Goal: Find specific page/section: Find specific page/section

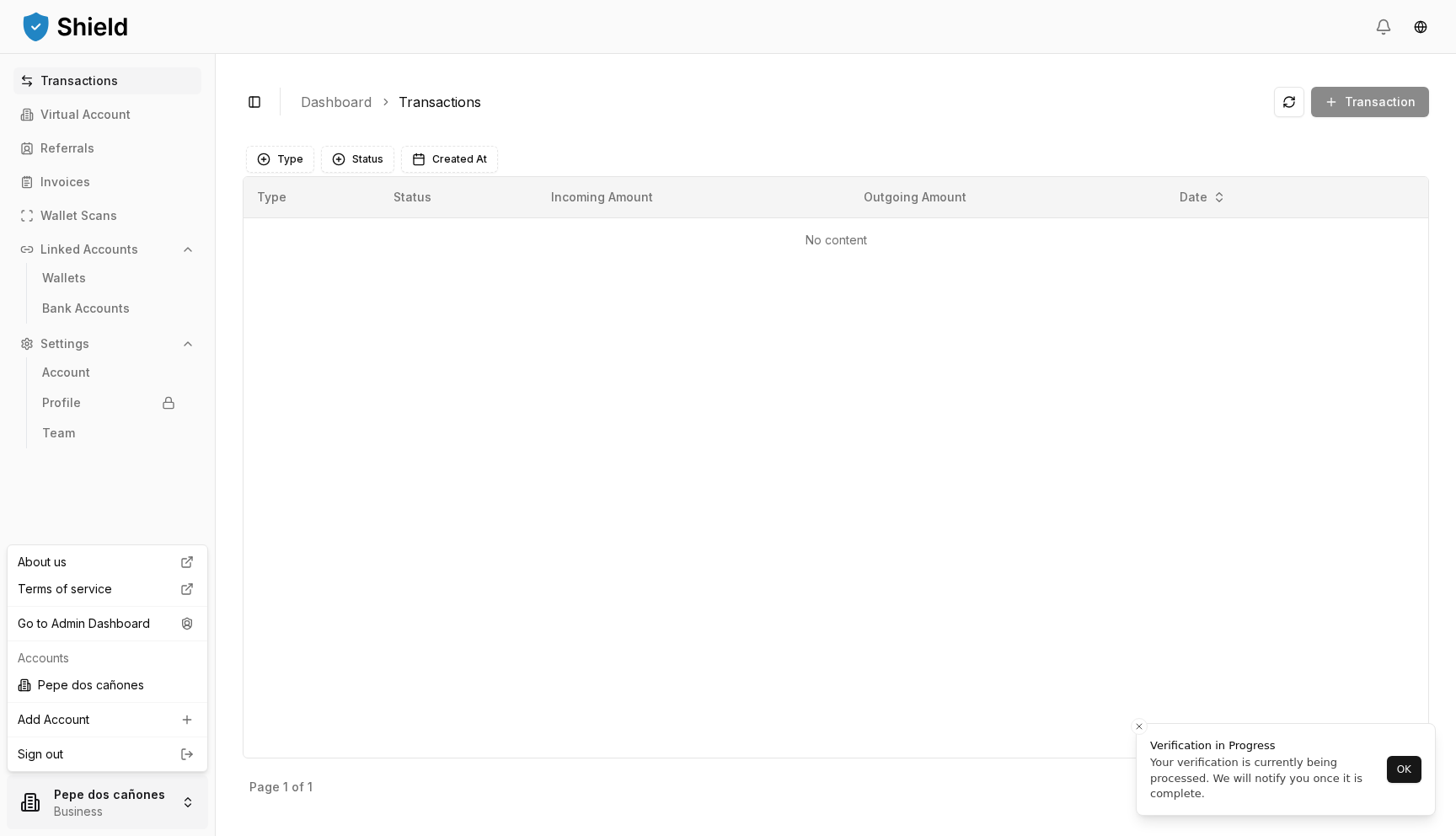
click at [144, 797] on html "Transactions Virtual Account Referrals Invoices Wallet Scans Linked Accounts Wa…" at bounding box center [728, 418] width 1456 height 836
click at [159, 693] on div "Pepe dos cañones" at bounding box center [107, 685] width 193 height 27
click at [141, 790] on html "Transactions Virtual Account Referrals Invoices Wallet Scans Linked Accounts Wa…" at bounding box center [728, 418] width 1456 height 836
click at [180, 617] on icon at bounding box center [187, 623] width 20 height 14
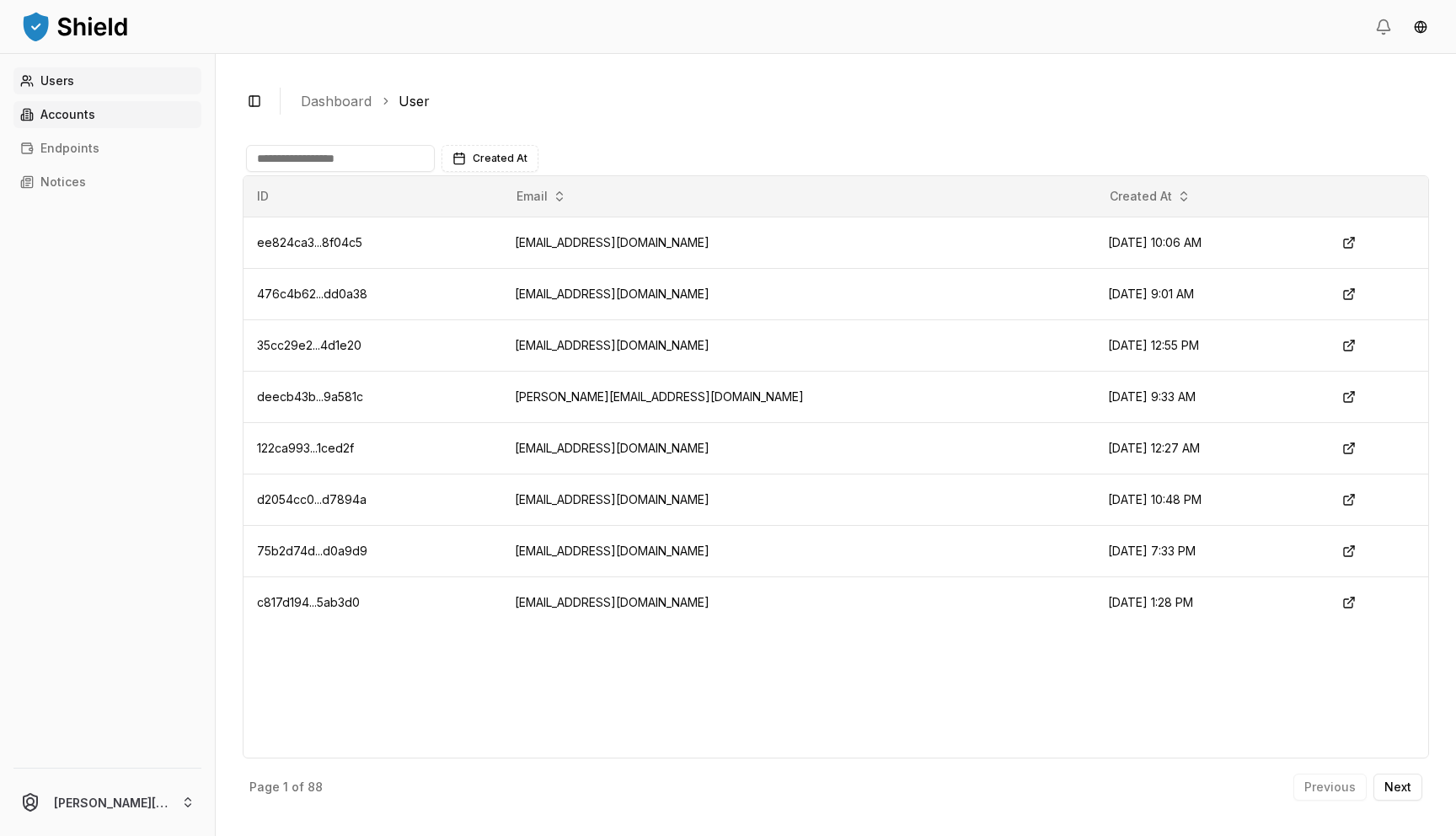
click at [127, 118] on link "Accounts" at bounding box center [107, 115] width 188 height 27
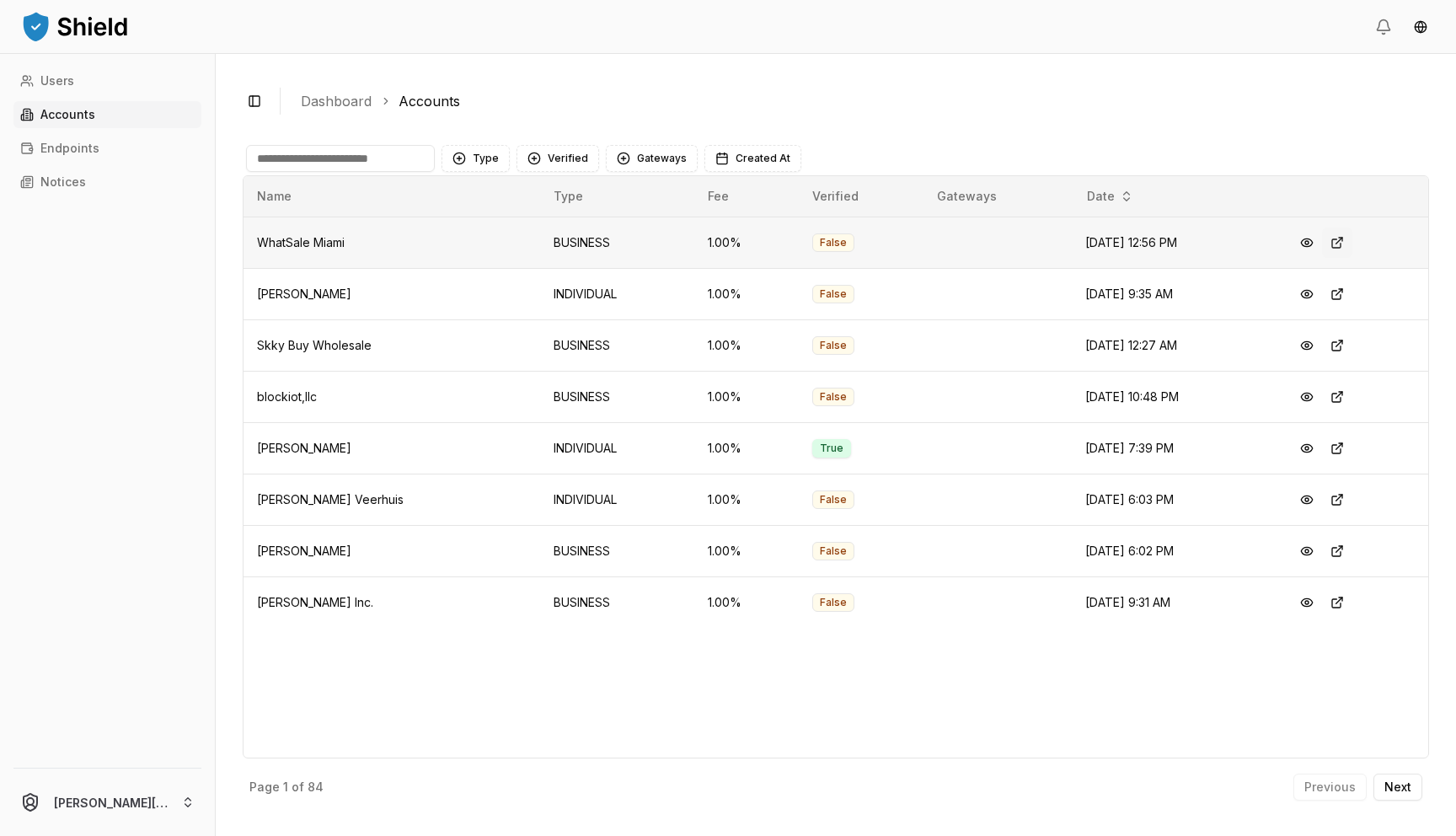
click at [1352, 249] on button at bounding box center [1337, 242] width 30 height 30
click at [555, 152] on button "Verified" at bounding box center [557, 158] width 83 height 27
click at [594, 249] on span "NOT VERIFIED" at bounding box center [585, 254] width 79 height 17
click at [494, 158] on button "Type" at bounding box center [475, 158] width 68 height 27
click at [523, 231] on span "INDIVIDUAL" at bounding box center [504, 228] width 63 height 17
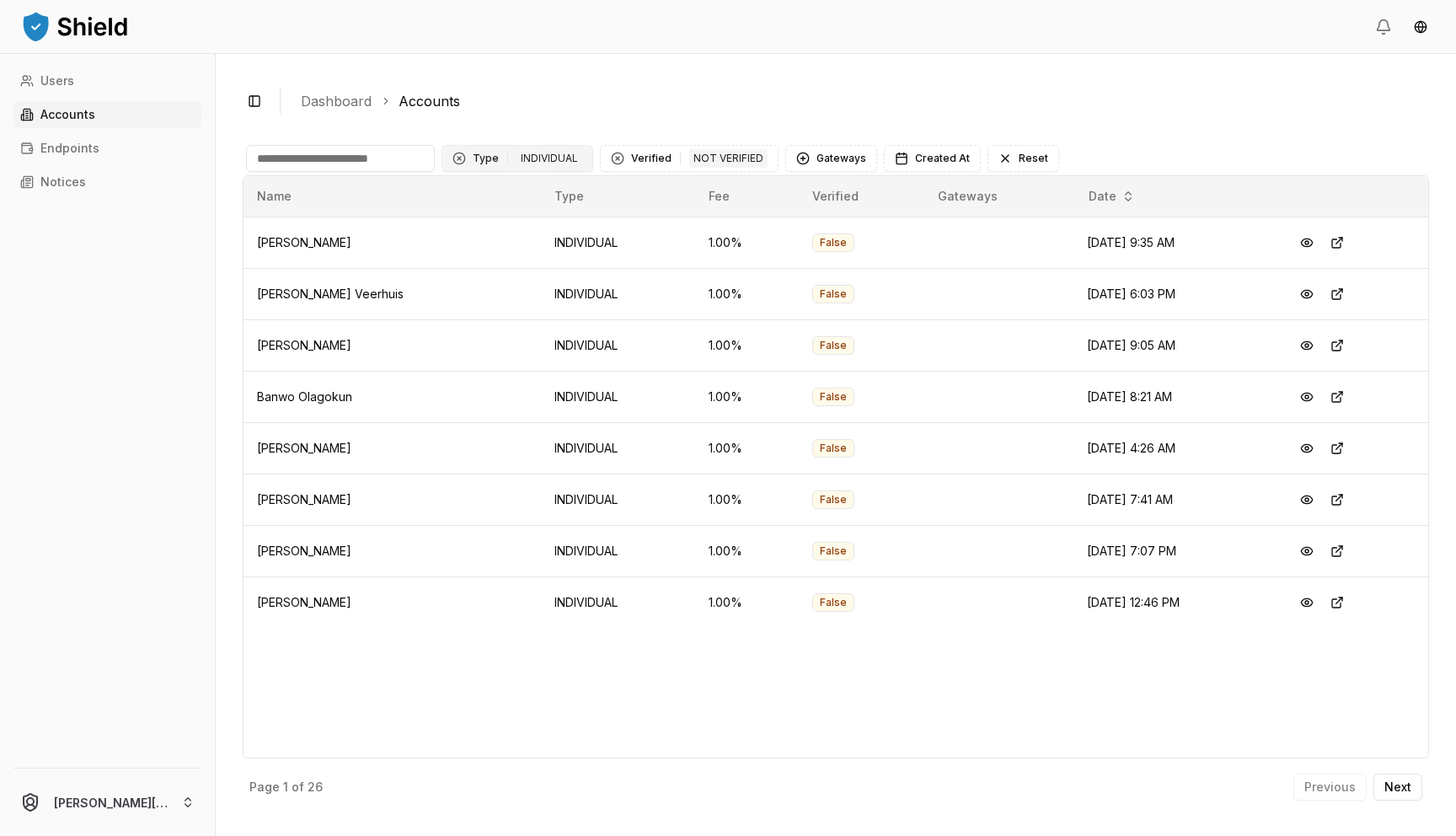
click at [547, 165] on div "INDIVIDUAL" at bounding box center [549, 158] width 66 height 18
click at [519, 260] on span "BUSINESS" at bounding box center [501, 254] width 56 height 17
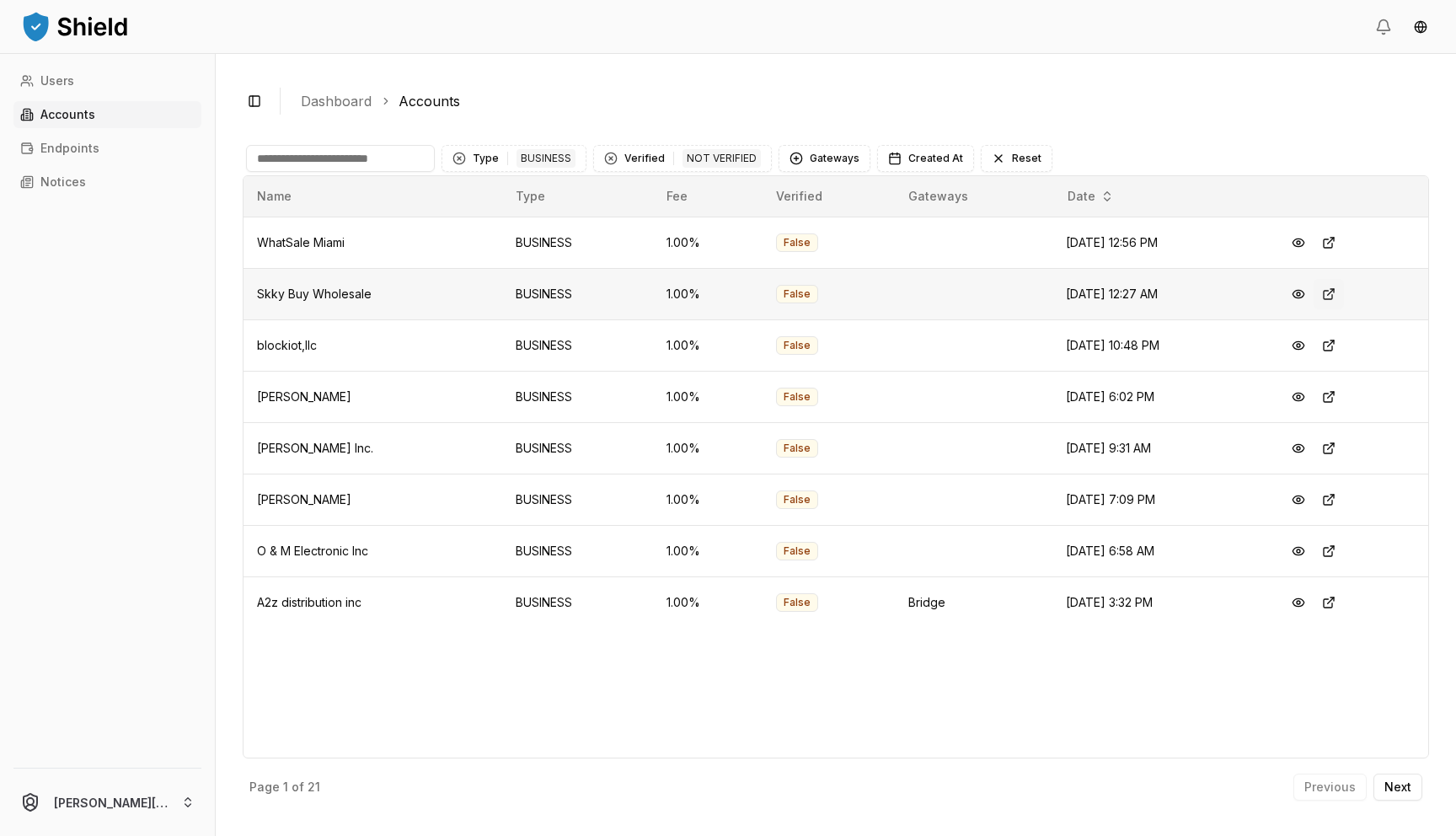
click at [1343, 297] on button at bounding box center [1329, 293] width 30 height 30
click at [1344, 346] on button at bounding box center [1329, 345] width 30 height 30
click at [1344, 408] on button at bounding box center [1329, 396] width 30 height 30
click at [1344, 444] on button at bounding box center [1329, 448] width 30 height 30
click at [1344, 499] on button at bounding box center [1329, 499] width 30 height 30
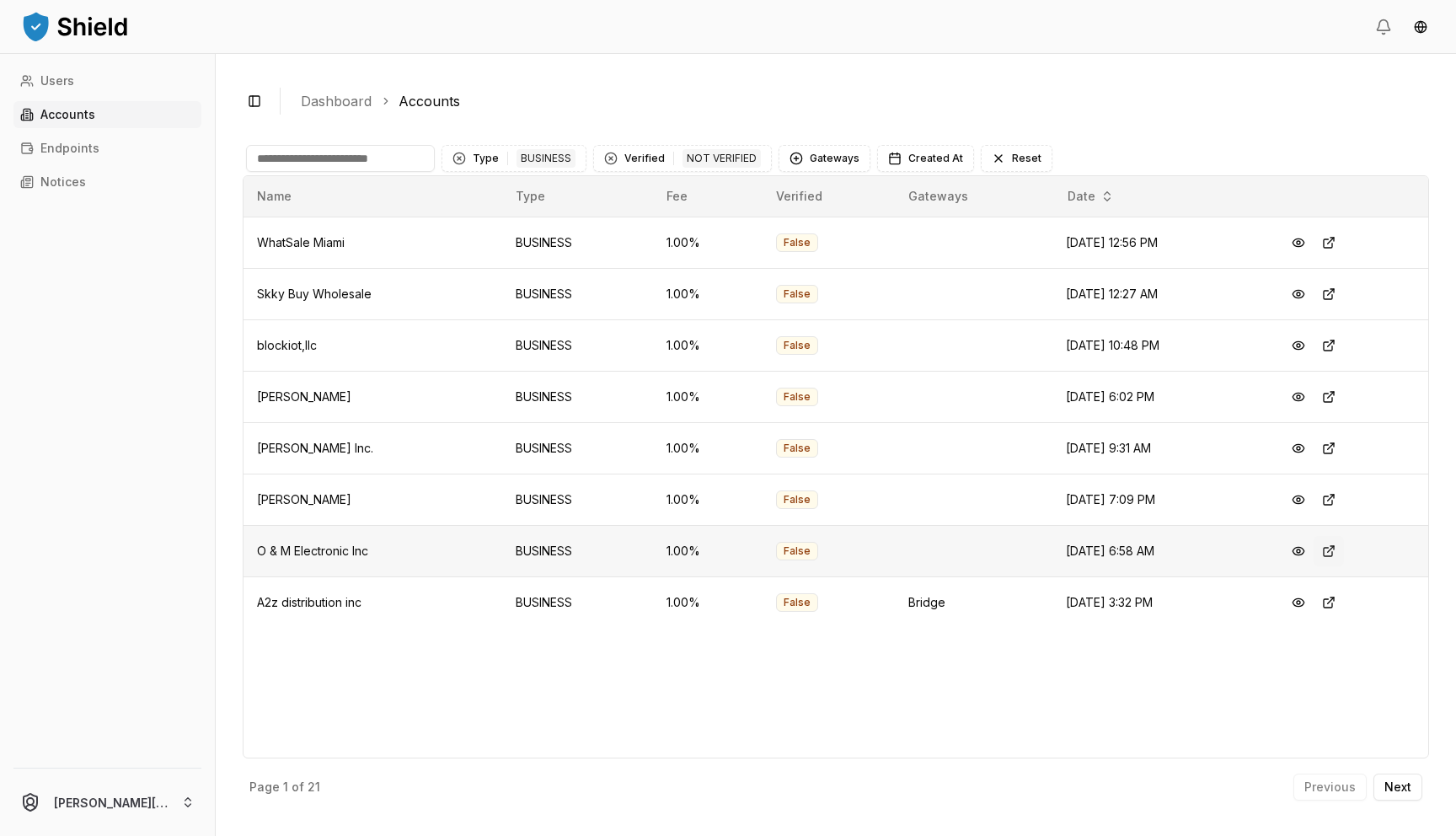
click at [1344, 550] on button at bounding box center [1329, 550] width 30 height 30
click at [1399, 779] on button "Next" at bounding box center [1398, 787] width 49 height 27
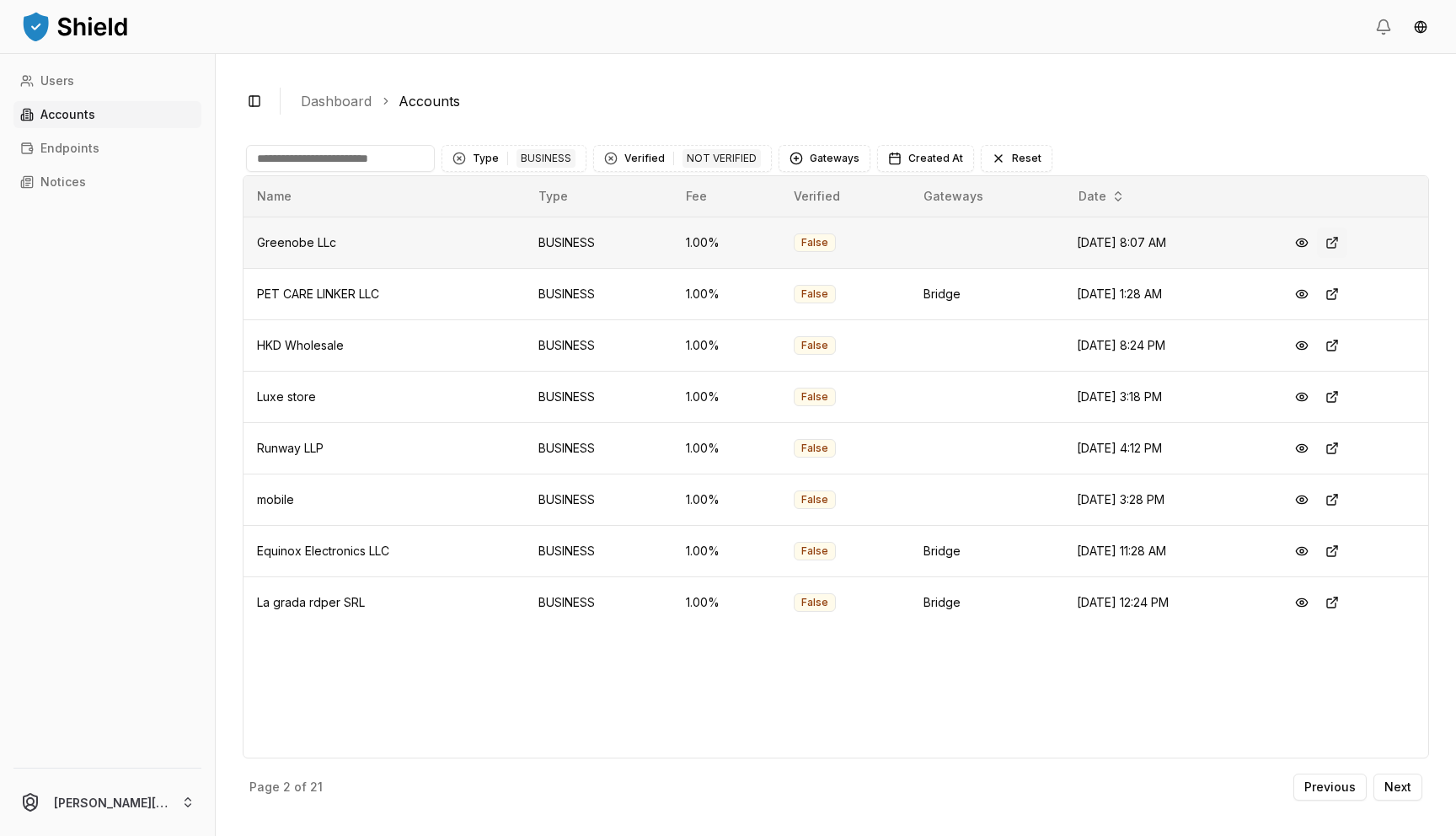
click at [1331, 242] on button at bounding box center [1331, 242] width 30 height 30
click at [1336, 347] on button at bounding box center [1331, 345] width 30 height 30
click at [1397, 790] on p "Next" at bounding box center [1398, 787] width 27 height 12
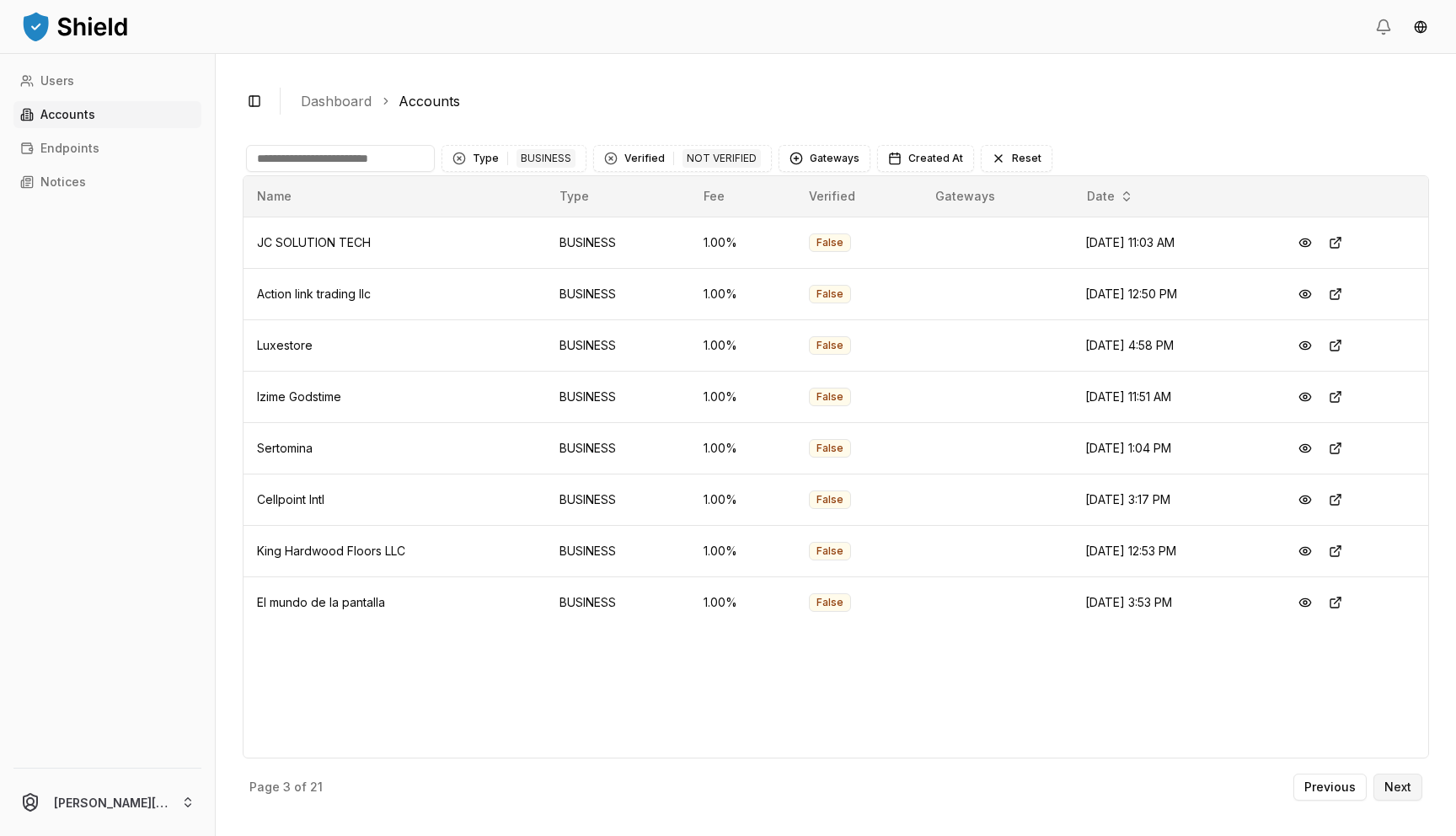
click at [1402, 783] on p "Next" at bounding box center [1398, 787] width 27 height 12
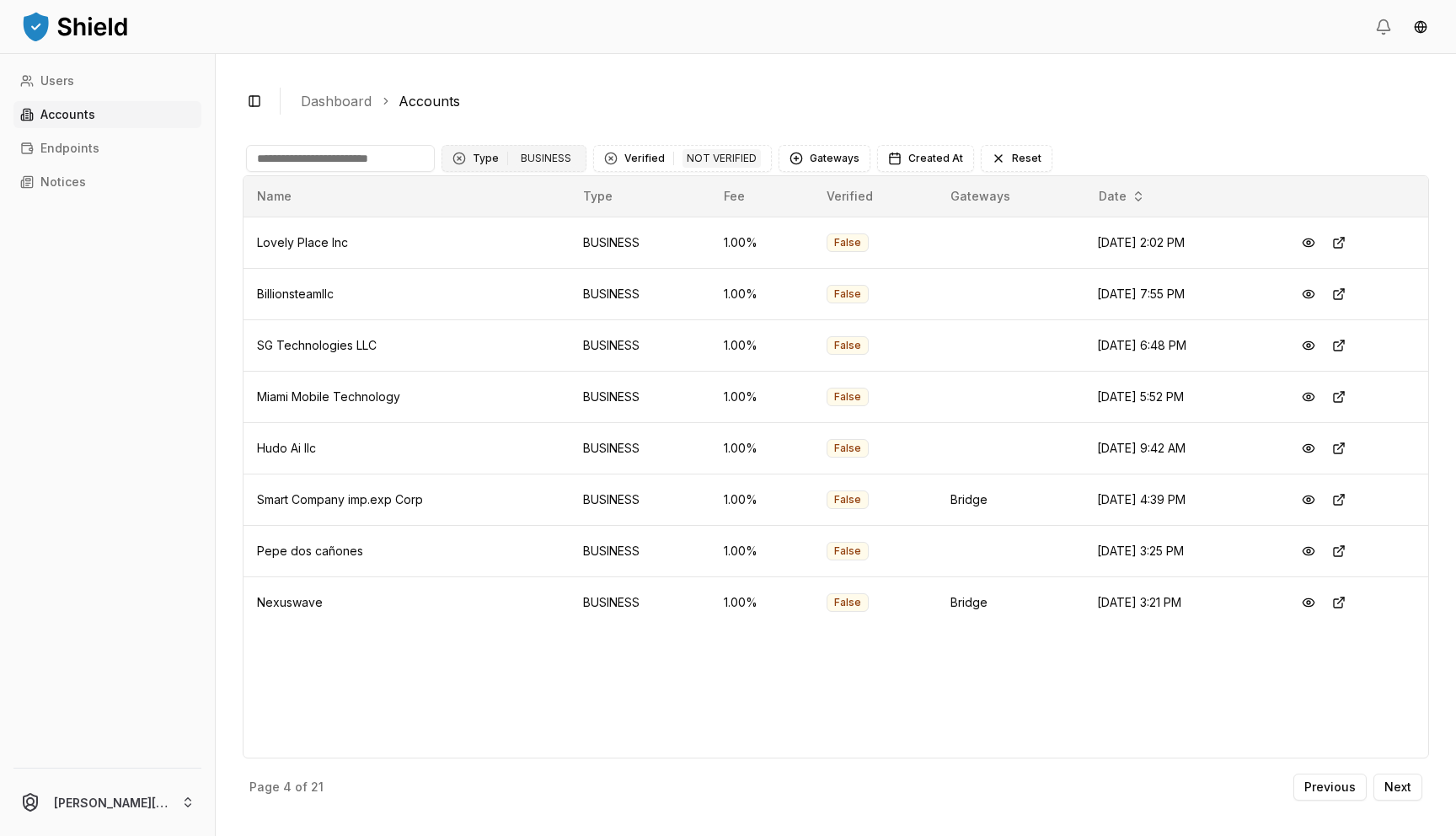
click at [560, 157] on div "BUSINESS" at bounding box center [545, 158] width 59 height 18
click at [616, 161] on button "Verified 1 NOT VERIFIED" at bounding box center [682, 158] width 178 height 27
click at [622, 229] on span "VERIFIED" at bounding box center [647, 228] width 50 height 17
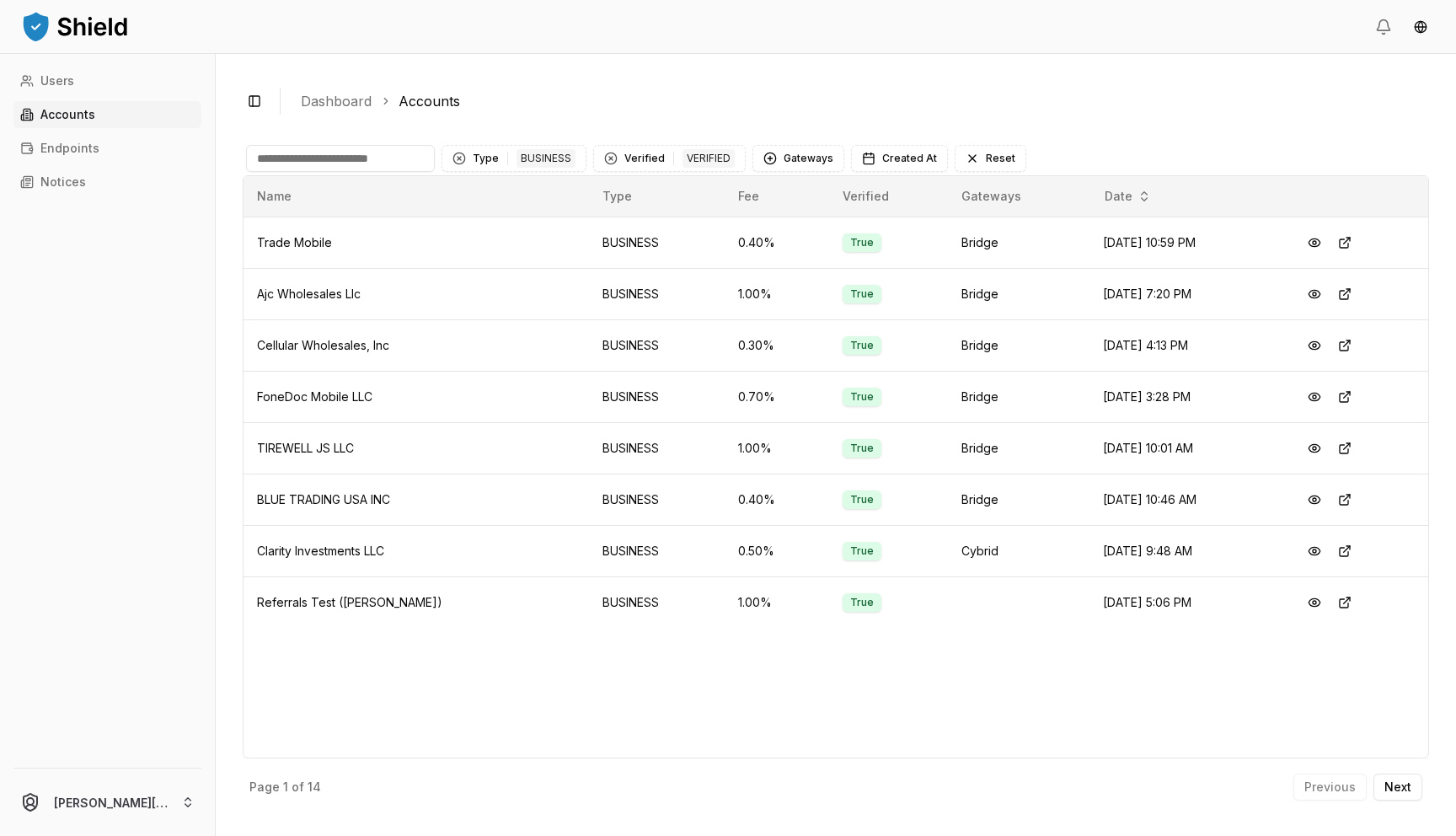
click at [1373, 800] on div "Previous Next" at bounding box center [1358, 787] width 129 height 27
click at [1389, 789] on p "Next" at bounding box center [1398, 787] width 27 height 12
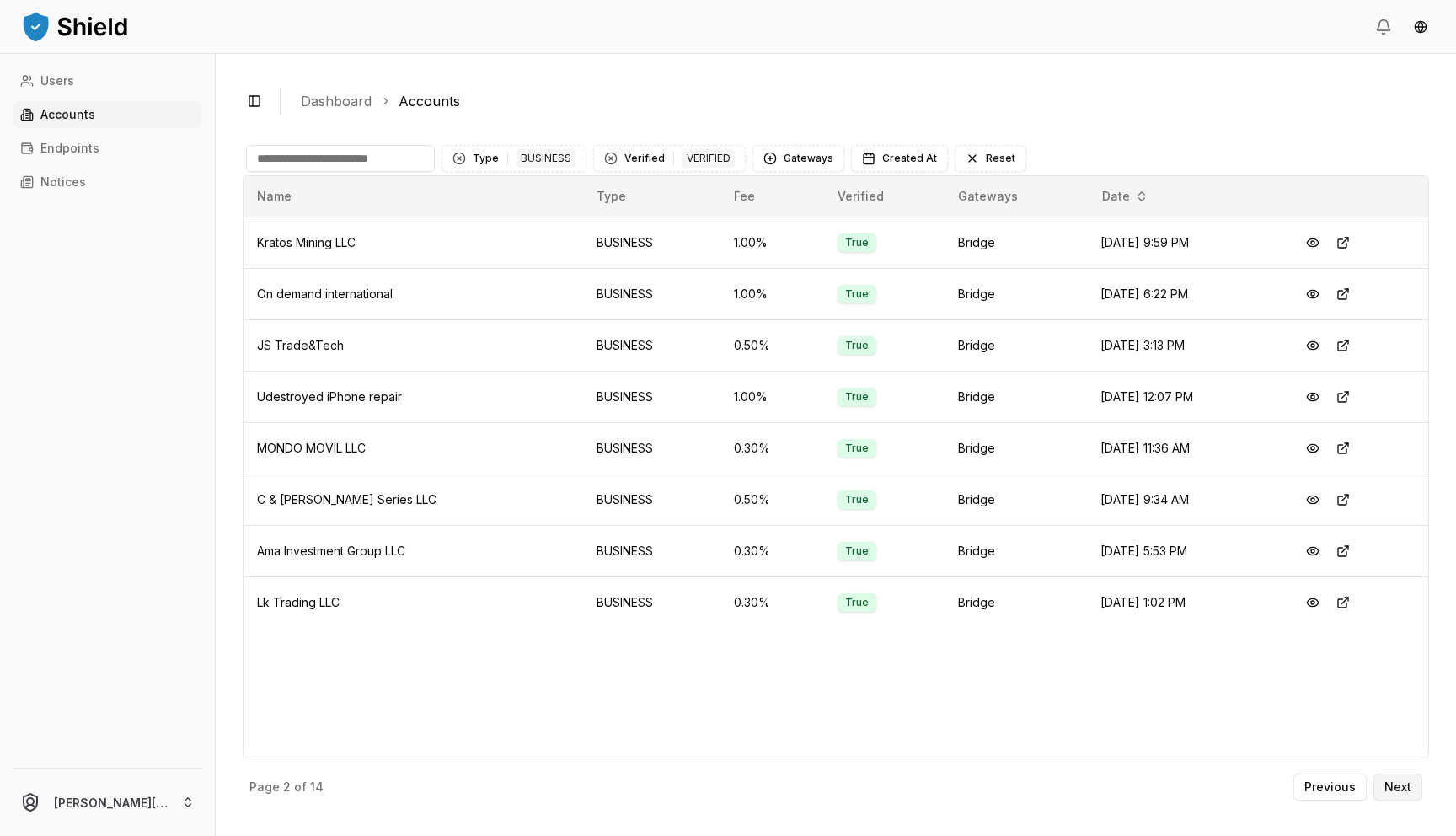
click at [1389, 789] on p "Next" at bounding box center [1398, 787] width 27 height 12
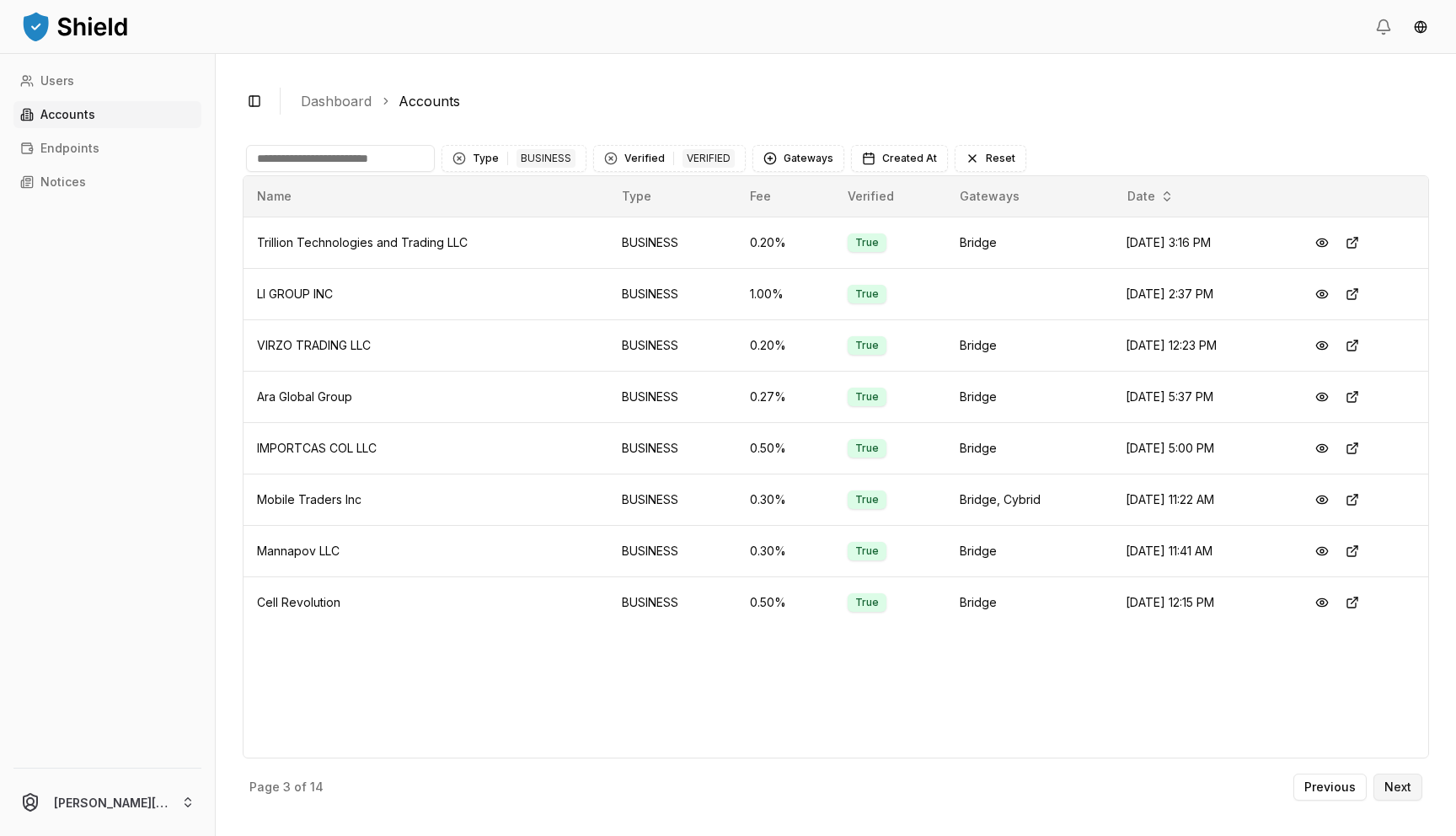
click at [1389, 788] on p "Next" at bounding box center [1398, 787] width 27 height 12
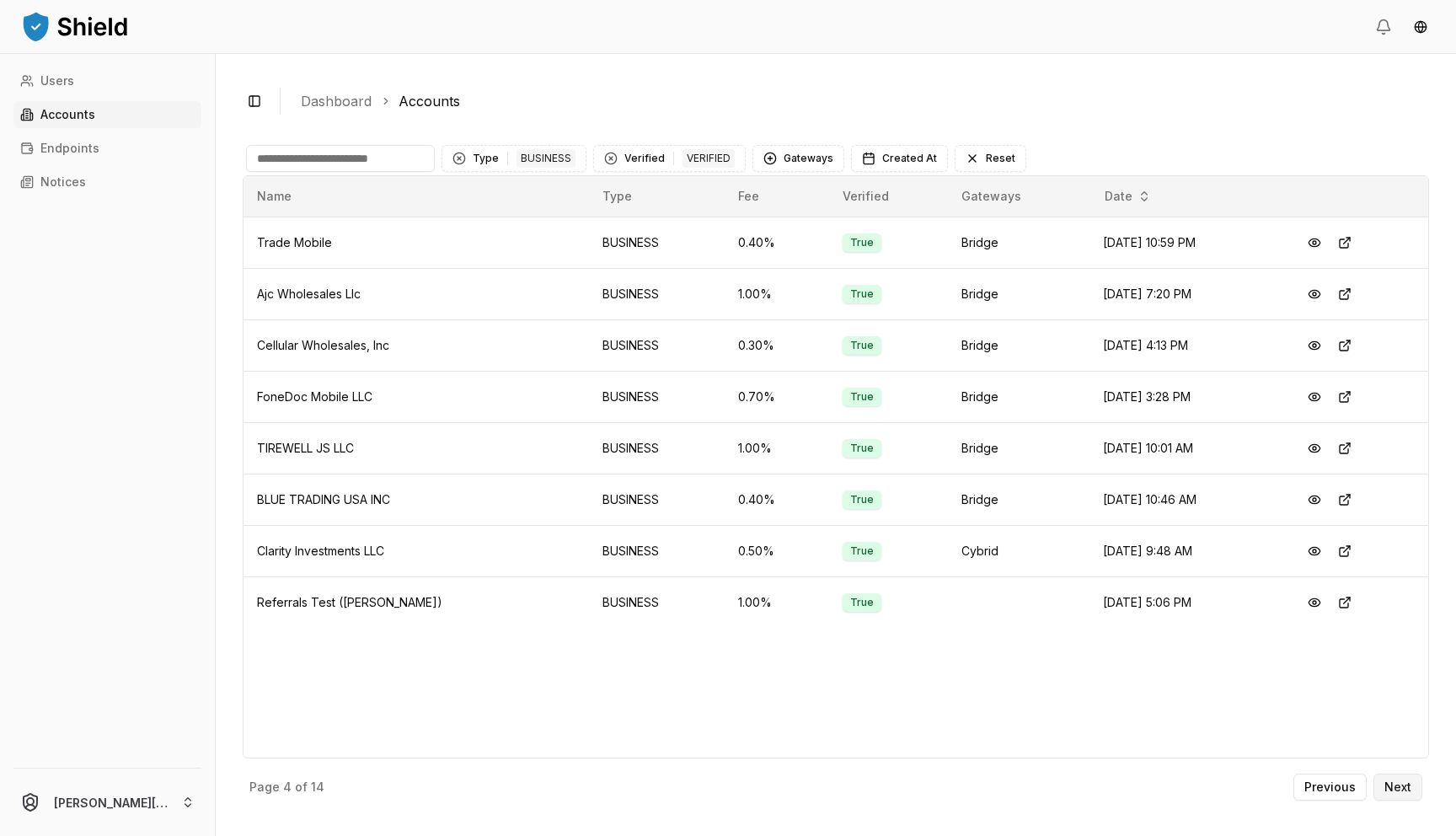
click at [1389, 788] on p "Next" at bounding box center [1398, 787] width 27 height 12
